Goal: Navigation & Orientation: Find specific page/section

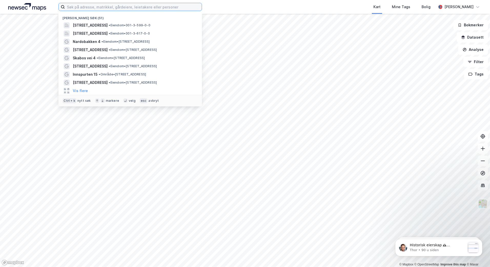
click at [145, 6] on input at bounding box center [133, 7] width 137 height 8
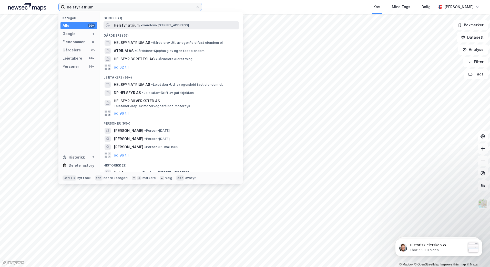
type input "helsfyr atrium"
click at [132, 24] on span "Helsfyr atrium" at bounding box center [127, 25] width 26 height 6
